Goal: Task Accomplishment & Management: Complete application form

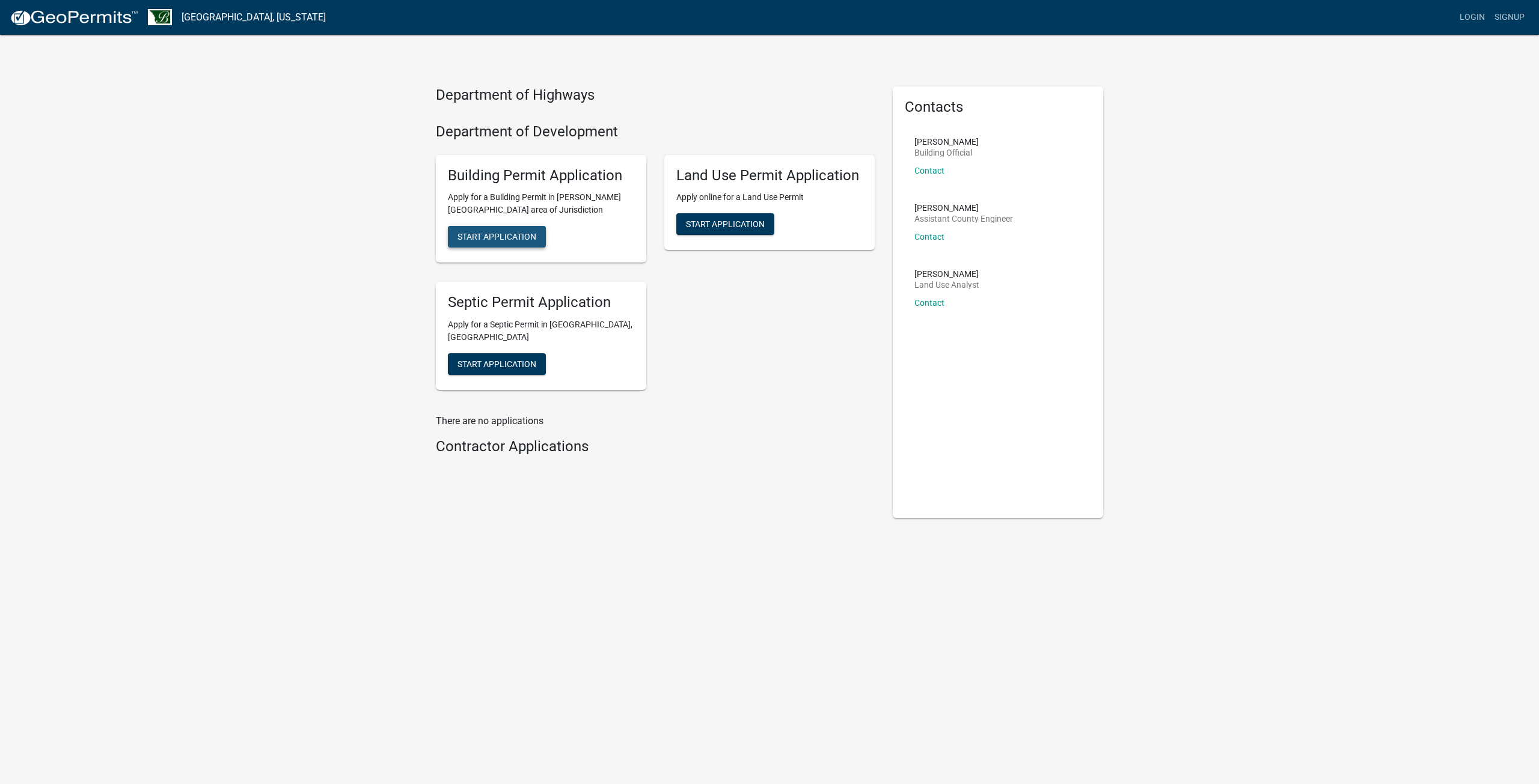
click at [513, 243] on button "Start Application" at bounding box center [497, 237] width 98 height 21
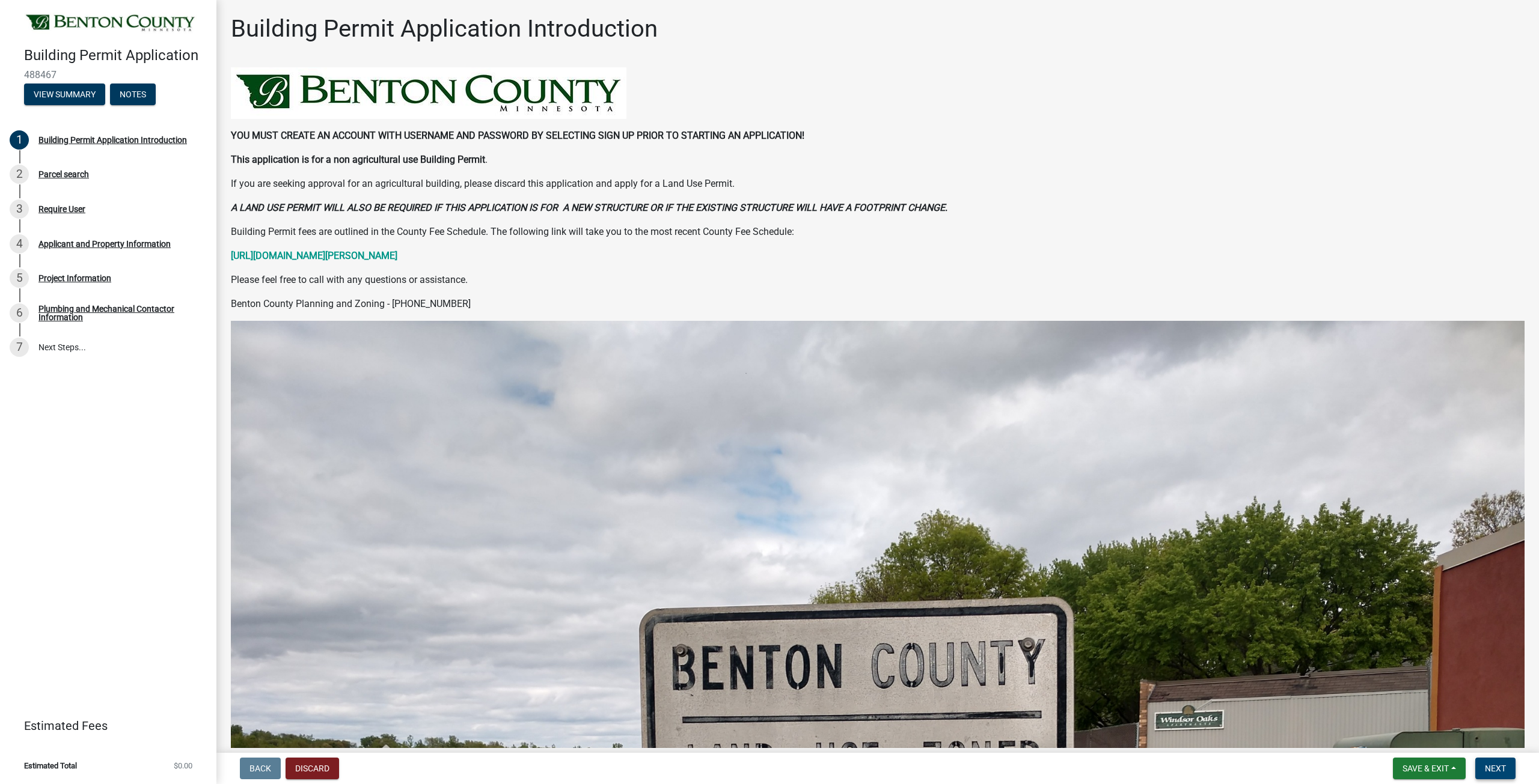
click at [1492, 764] on span "Next" at bounding box center [1496, 768] width 21 height 10
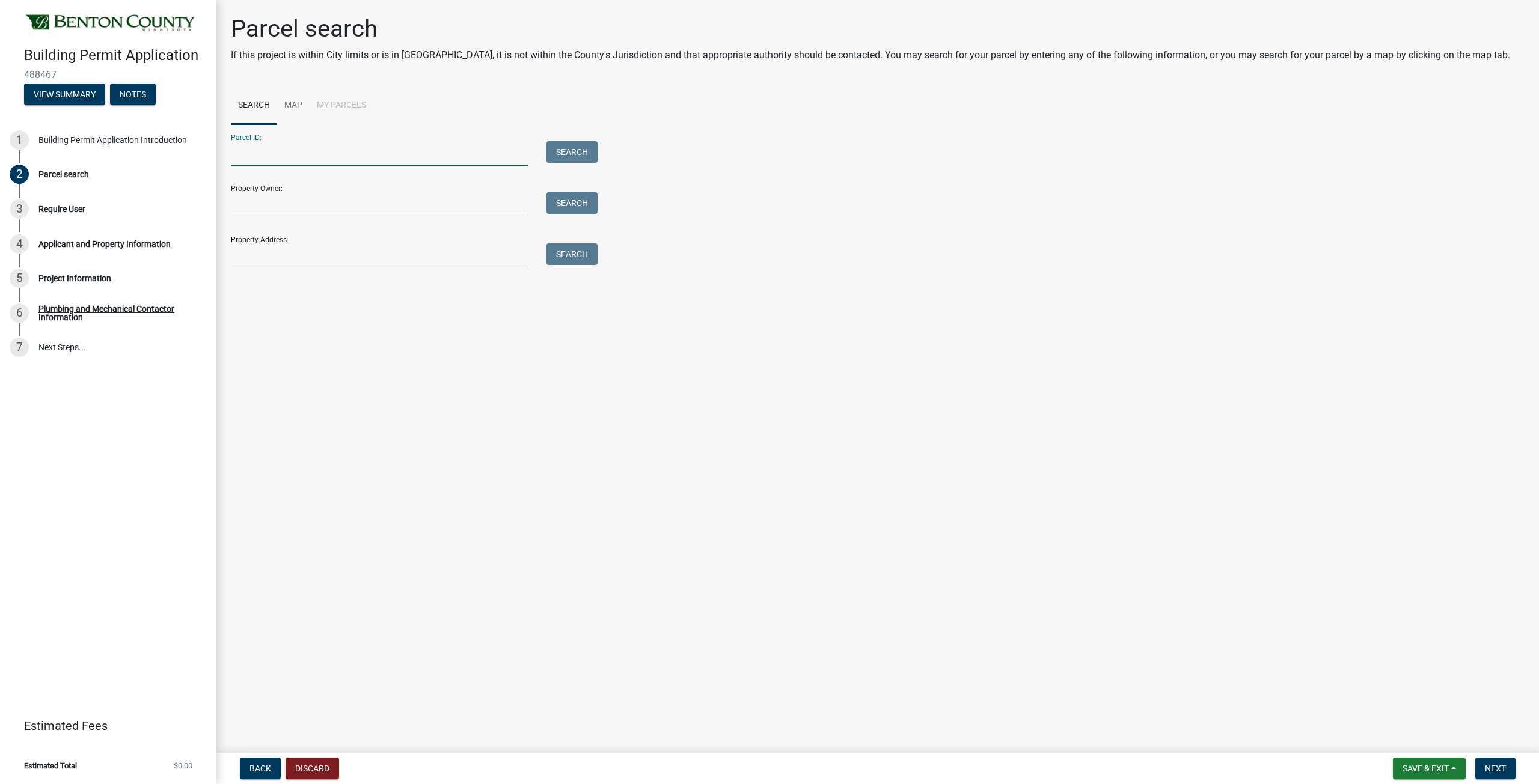
click at [422, 148] on input "Parcel ID:" at bounding box center [379, 154] width 298 height 25
type input "[STREET_ADDRESS]"
click at [568, 151] on button "Search" at bounding box center [572, 152] width 51 height 21
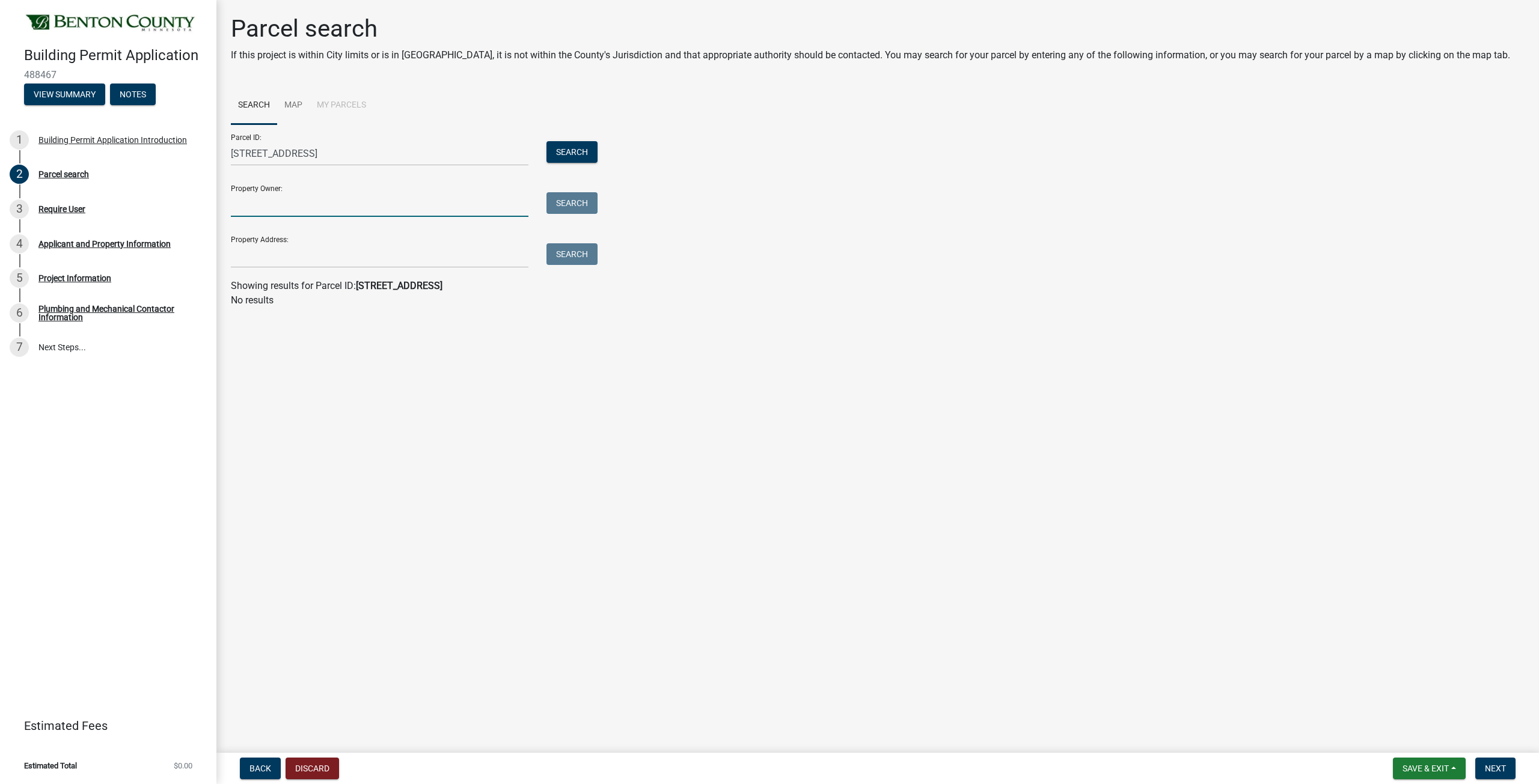
click at [356, 200] on input "Property Owner:" at bounding box center [379, 205] width 298 height 25
drag, startPoint x: 331, startPoint y: 144, endPoint x: 173, endPoint y: 144, distance: 158.0
click at [173, 144] on div "Building Permit Application 488467 View Summary Notes 1 Building Permit Applica…" at bounding box center [769, 392] width 1539 height 784
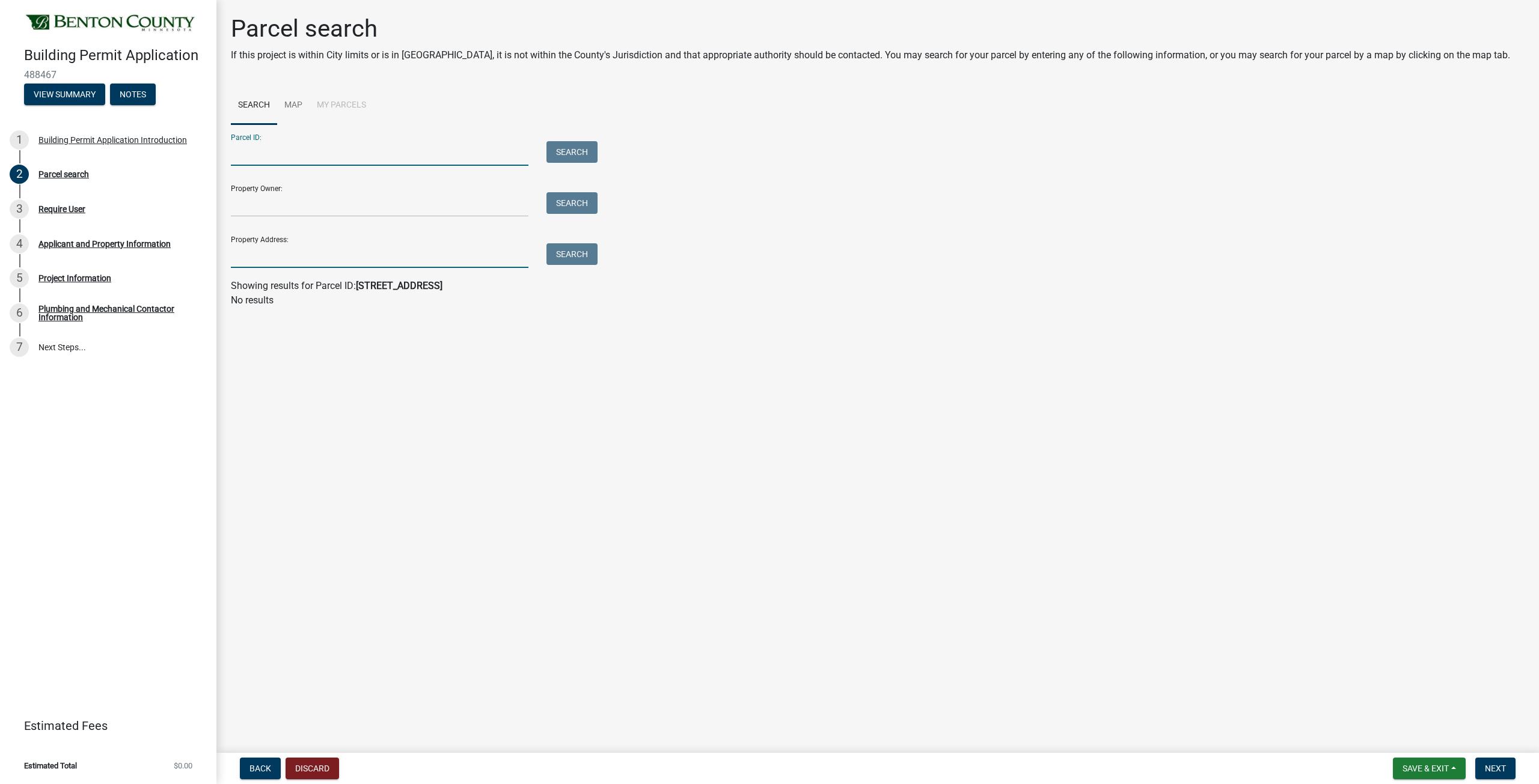
click at [262, 264] on input "Property Address:" at bounding box center [379, 255] width 298 height 25
type input "[STREET_ADDRESS]"
click at [556, 254] on button "Search" at bounding box center [572, 254] width 51 height 21
drag, startPoint x: 295, startPoint y: 258, endPoint x: 164, endPoint y: 274, distance: 132.0
click at [164, 274] on div "Building Permit Application 488467 View Summary Notes 1 Building Permit Applica…" at bounding box center [769, 392] width 1539 height 784
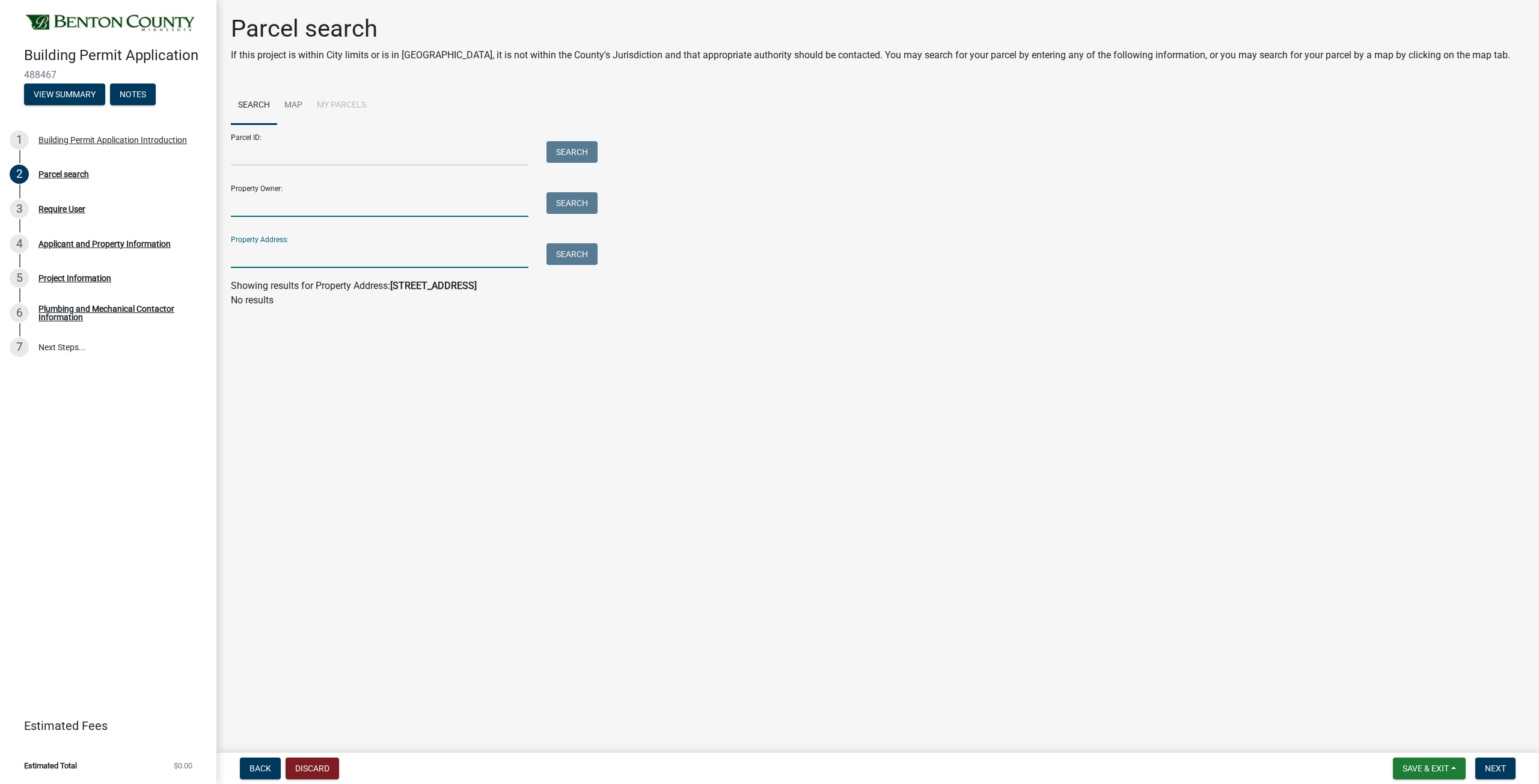
click at [243, 208] on input "Property Owner:" at bounding box center [379, 205] width 298 height 25
type input "[PERSON_NAME]"
click at [271, 768] on button "Back" at bounding box center [260, 769] width 41 height 21
